Goal: Task Accomplishment & Management: Complete application form

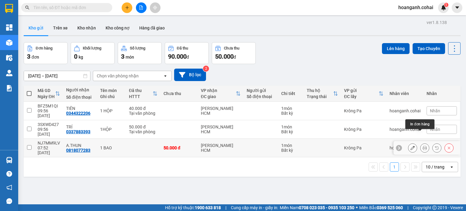
click at [422, 145] on icon at bounding box center [424, 147] width 4 height 4
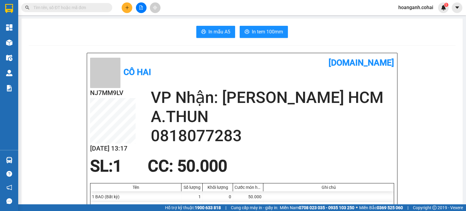
click at [272, 34] on span "In tem 100mm" at bounding box center [267, 32] width 31 height 8
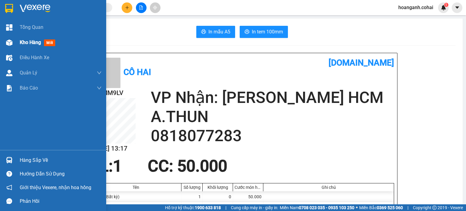
click at [21, 49] on div "Kho hàng mới" at bounding box center [61, 42] width 82 height 15
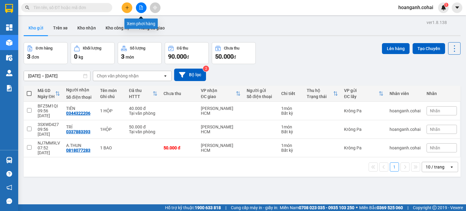
click at [144, 8] on button at bounding box center [141, 7] width 11 height 11
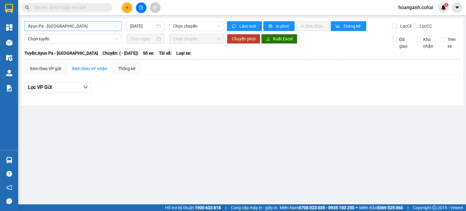
click at [105, 30] on span "Ayun Pa - [GEOGRAPHIC_DATA]" at bounding box center [73, 26] width 90 height 9
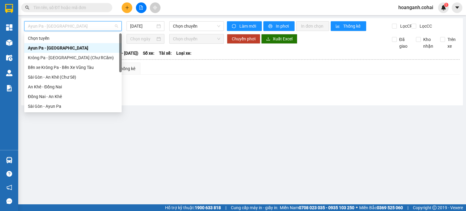
scroll to position [61, 0]
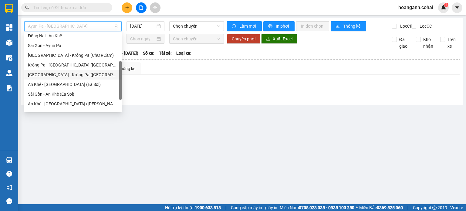
click at [80, 73] on div "[GEOGRAPHIC_DATA] - Krông Pa ([GEOGRAPHIC_DATA])" at bounding box center [73, 74] width 90 height 7
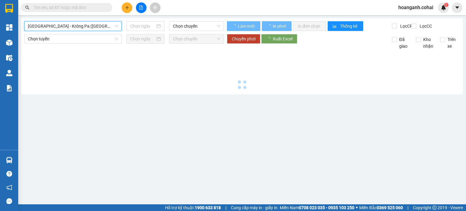
type input "[DATE]"
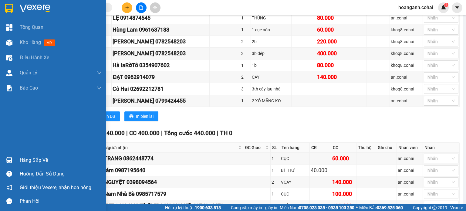
scroll to position [425, 0]
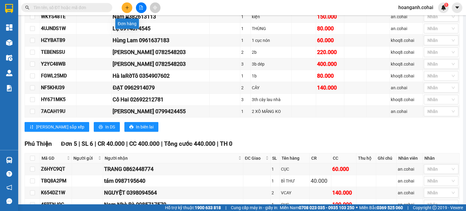
click at [129, 8] on icon "plus" at bounding box center [127, 7] width 4 height 4
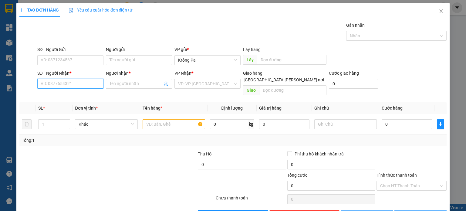
click at [90, 82] on input "SĐT Người Nhận *" at bounding box center [70, 84] width 66 height 10
type input "0876611344"
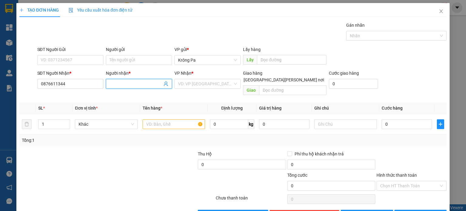
click at [118, 82] on input "Người nhận *" at bounding box center [135, 83] width 53 height 7
type input "C3,B3/T2"
click at [195, 86] on input "search" at bounding box center [205, 83] width 55 height 9
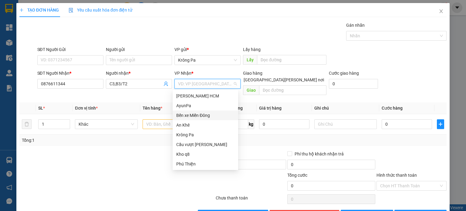
click at [190, 116] on div "Bến xe Miền Đông" at bounding box center [205, 115] width 58 height 7
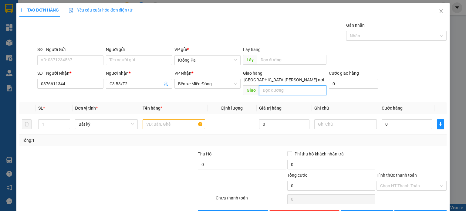
click at [280, 85] on input "text" at bounding box center [292, 90] width 67 height 10
type input "D"
type input "ĐỒNG XOÀI"
click at [158, 119] on input "text" at bounding box center [173, 124] width 62 height 10
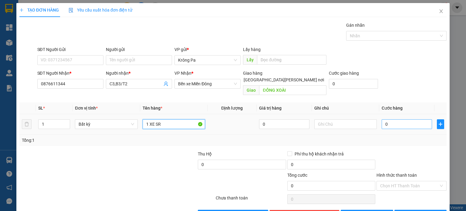
type input "1 XE SR"
click at [403, 119] on input "0" at bounding box center [406, 124] width 50 height 10
type input "4"
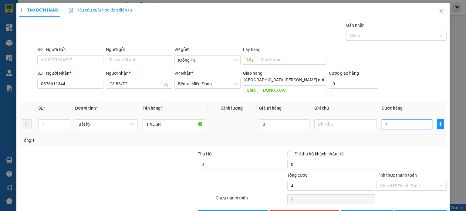
type input "40"
type input "400"
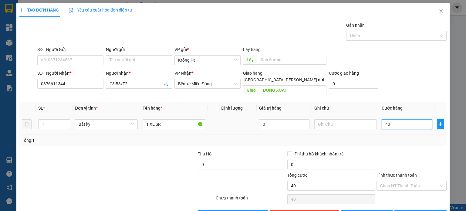
type input "400"
type input "400.000"
click at [364, 209] on button "[PERSON_NAME]" at bounding box center [366, 214] width 52 height 10
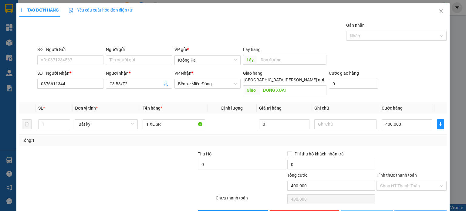
type input "0"
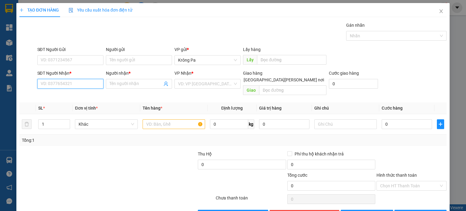
click at [82, 82] on input "SĐT Người Nhận *" at bounding box center [70, 84] width 66 height 10
type input "0362879274"
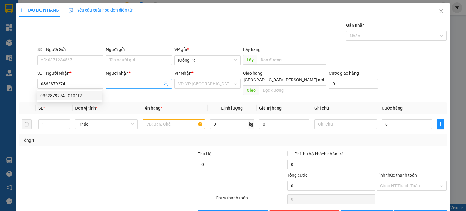
click at [129, 82] on input "Người nhận *" at bounding box center [135, 83] width 53 height 7
type input "D2,4,6/T2"
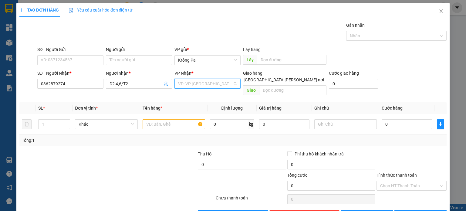
click at [200, 85] on input "search" at bounding box center [205, 83] width 55 height 9
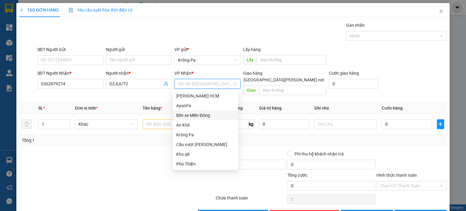
click at [203, 114] on div "Bến xe Miền Đông" at bounding box center [205, 115] width 58 height 7
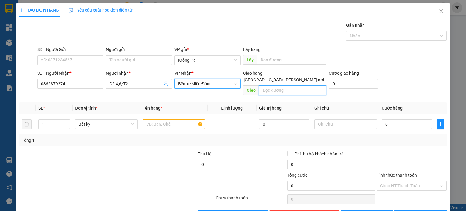
click at [285, 86] on input "text" at bounding box center [292, 90] width 67 height 10
type input "D"
type input "ĐỒNG XOÀI"
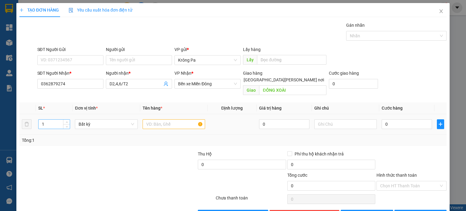
click at [49, 119] on input "1" at bounding box center [53, 123] width 31 height 9
type input "2"
click at [162, 119] on input "text" at bounding box center [173, 124] width 62 height 10
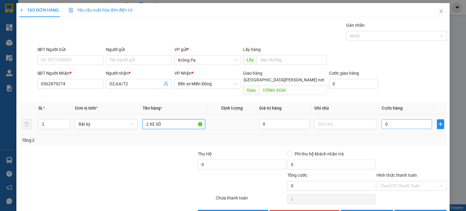
type input "2 XE SỐ"
click at [408, 119] on input "0" at bounding box center [406, 124] width 50 height 10
type input "8"
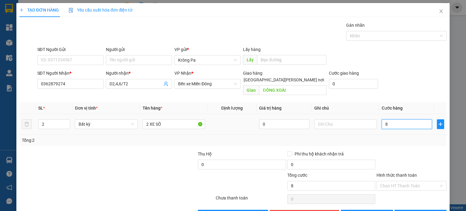
type input "80"
type input "800"
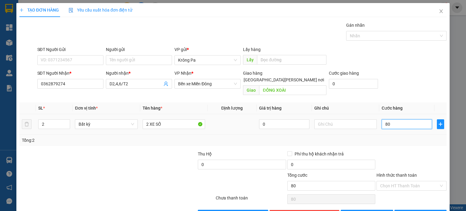
type input "800"
type input "800.000"
click at [376, 209] on button "[PERSON_NAME]" at bounding box center [366, 214] width 52 height 10
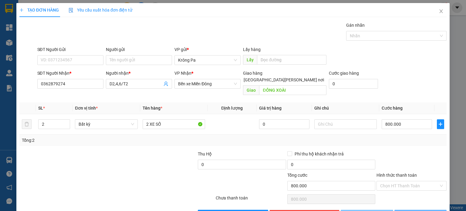
type input "1"
type input "0"
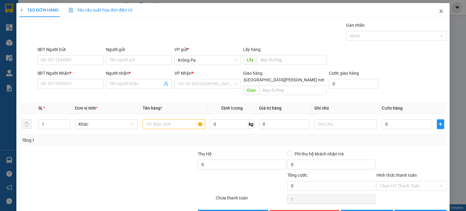
click at [438, 10] on icon "close" at bounding box center [440, 11] width 5 height 5
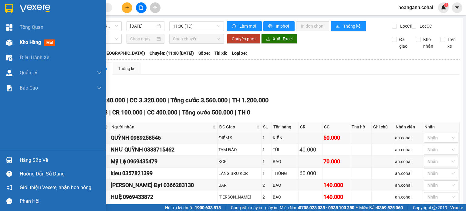
click at [24, 42] on span "Kho hàng" at bounding box center [30, 42] width 21 height 6
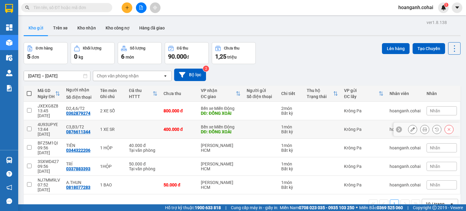
click at [28, 126] on input "checkbox" at bounding box center [29, 128] width 5 height 5
checkbox input "true"
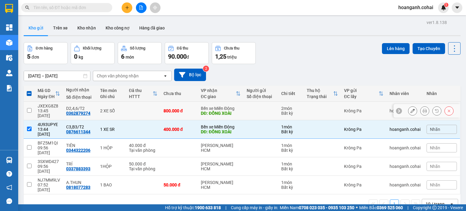
click at [31, 109] on input "checkbox" at bounding box center [29, 110] width 5 height 5
checkbox input "true"
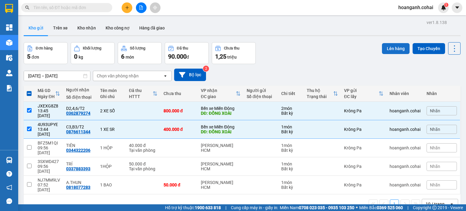
click at [387, 47] on button "Lên hàng" at bounding box center [396, 48] width 28 height 11
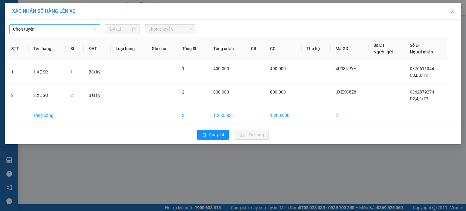
click at [52, 31] on span "Chọn tuyến" at bounding box center [54, 29] width 83 height 9
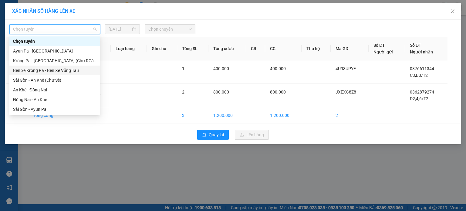
click at [44, 70] on div "Bến xe Krông Pa - Bến Xe Vũng Tàu" at bounding box center [54, 70] width 83 height 7
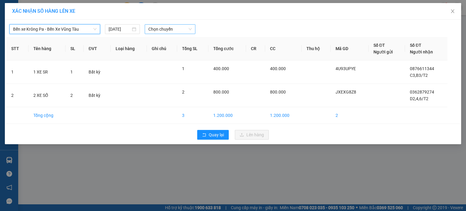
click at [184, 29] on span "Chọn chuyến" at bounding box center [170, 29] width 44 height 9
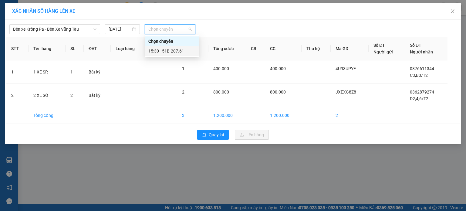
click at [183, 49] on div "15:30 - 51B-207.61" at bounding box center [171, 51] width 47 height 7
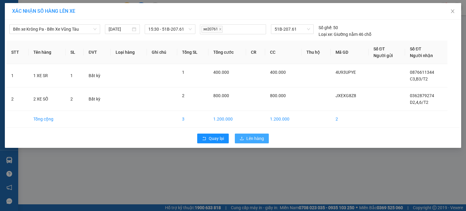
click at [256, 139] on span "Lên hàng" at bounding box center [255, 138] width 18 height 7
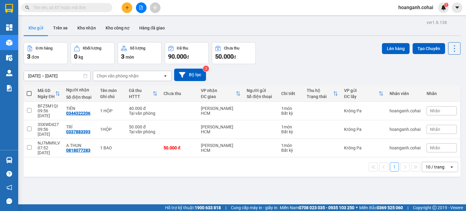
click at [127, 8] on icon "plus" at bounding box center [127, 7] width 0 height 3
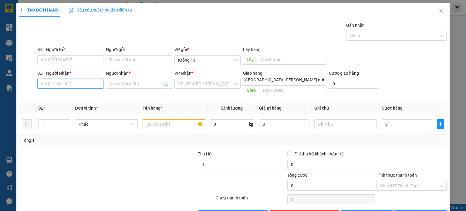
click at [88, 85] on input "SĐT Người Nhận *" at bounding box center [70, 84] width 66 height 10
type input "0333619999"
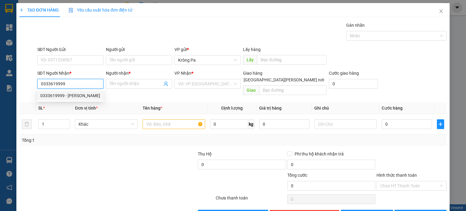
click at [72, 95] on div "0333619999 - [PERSON_NAME]" at bounding box center [70, 95] width 60 height 7
type input "DUY"
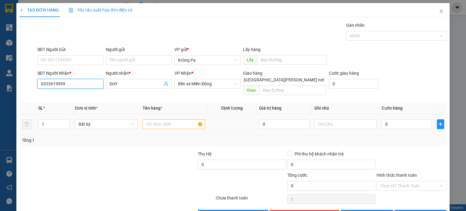
type input "0333619999"
click at [152, 119] on input "text" at bounding box center [173, 124] width 62 height 10
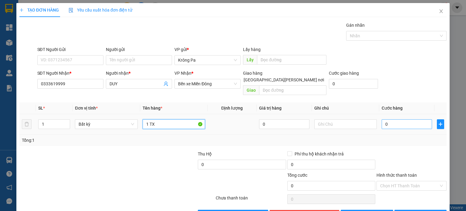
type input "1 TX"
drag, startPoint x: 399, startPoint y: 115, endPoint x: 406, endPoint y: 113, distance: 6.5
click at [399, 119] on input "0" at bounding box center [406, 124] width 50 height 10
type input "5"
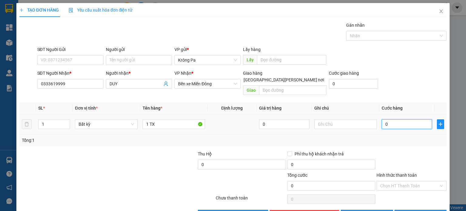
type input "5"
type input "50"
type input "50.000"
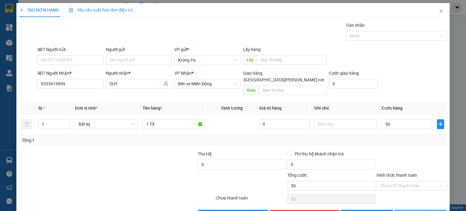
type input "50.000"
click at [415, 210] on span "[PERSON_NAME] và In" at bounding box center [427, 214] width 42 height 7
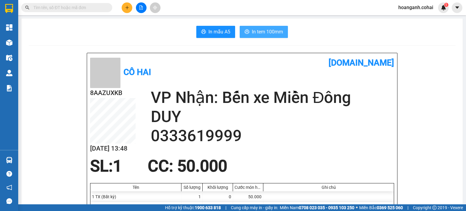
click at [262, 34] on span "In tem 100mm" at bounding box center [267, 32] width 31 height 8
click at [126, 12] on button at bounding box center [127, 7] width 11 height 11
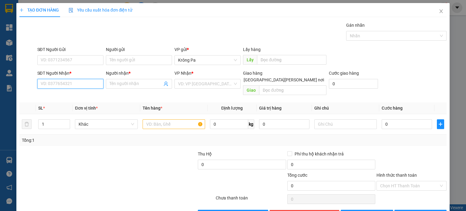
click at [92, 84] on input "SĐT Người Nhận *" at bounding box center [70, 84] width 66 height 10
type input "0376628040"
click at [131, 82] on input "Người nhận *" at bounding box center [135, 83] width 53 height 7
type input "A12/T2"
click at [208, 80] on input "search" at bounding box center [205, 83] width 55 height 9
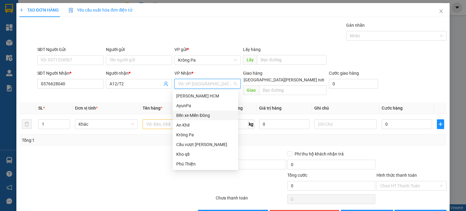
click at [208, 117] on div "Bến xe Miền Đông" at bounding box center [205, 115] width 58 height 7
click at [293, 85] on input "text" at bounding box center [292, 90] width 67 height 10
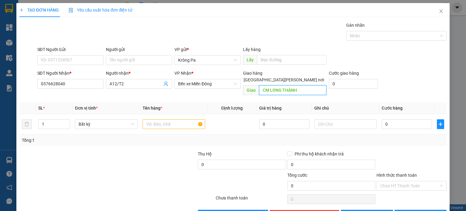
type input "CM LONG THÀNH"
click at [165, 119] on input "text" at bounding box center [173, 124] width 62 height 10
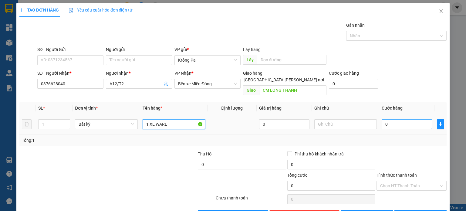
type input "1 XE WARE"
click at [407, 119] on input "0" at bounding box center [406, 124] width 50 height 10
type input "4"
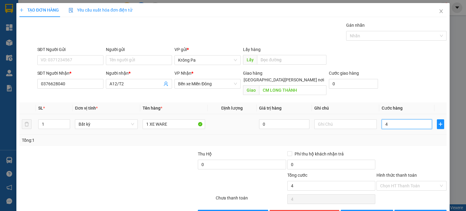
type input "40"
type input "400"
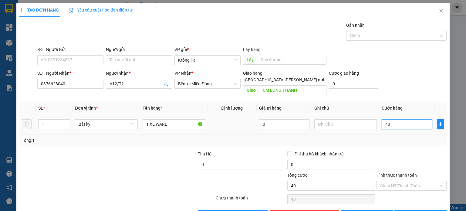
type input "400"
type input "400.000"
click at [364, 210] on span "[PERSON_NAME]" at bounding box center [370, 214] width 32 height 7
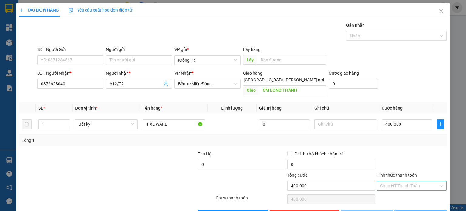
type input "0"
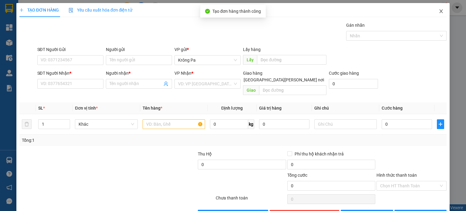
click at [442, 6] on span "Close" at bounding box center [440, 11] width 17 height 17
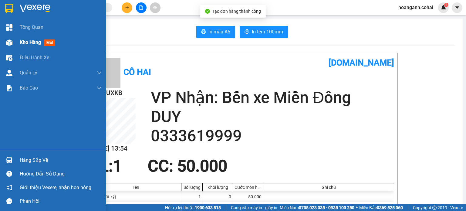
click at [21, 41] on span "Kho hàng" at bounding box center [30, 42] width 21 height 6
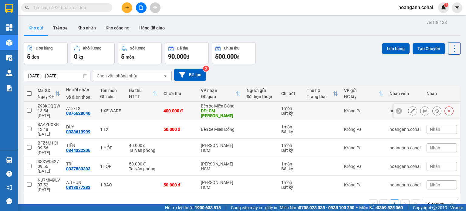
click at [30, 110] on input "checkbox" at bounding box center [29, 110] width 5 height 5
checkbox input "true"
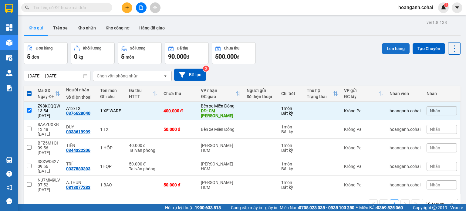
click at [392, 52] on button "Lên hàng" at bounding box center [396, 48] width 28 height 11
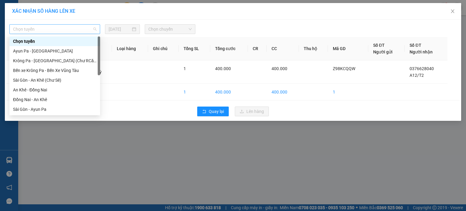
click at [65, 31] on span "Chọn tuyến" at bounding box center [54, 29] width 83 height 9
click at [66, 69] on div "Bến xe Krông Pa - Bến Xe Vũng Tàu" at bounding box center [54, 70] width 83 height 7
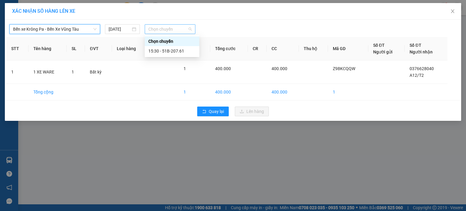
click at [189, 29] on span "Chọn chuyến" at bounding box center [170, 29] width 44 height 9
click at [180, 53] on div "15:30 - 51B-207.61" at bounding box center [171, 51] width 47 height 7
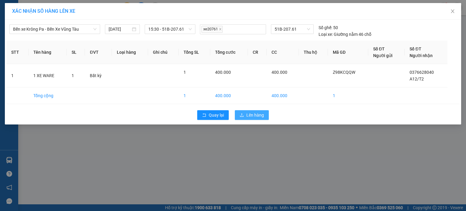
click at [246, 115] on span "Lên hàng" at bounding box center [255, 115] width 18 height 7
